Goal: Find specific page/section: Find specific page/section

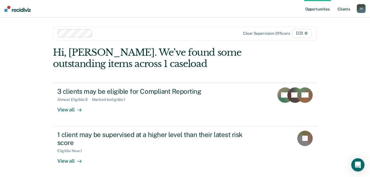
click at [342, 10] on link "Client s" at bounding box center [344, 9] width 15 height 18
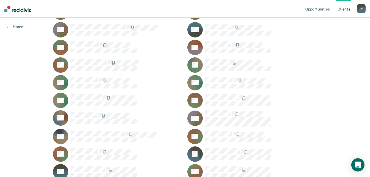
scroll to position [303, 0]
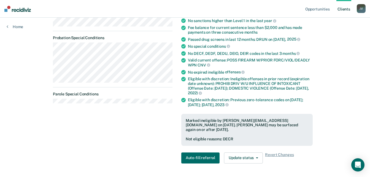
scroll to position [139, 0]
